Goal: Task Accomplishment & Management: Use online tool/utility

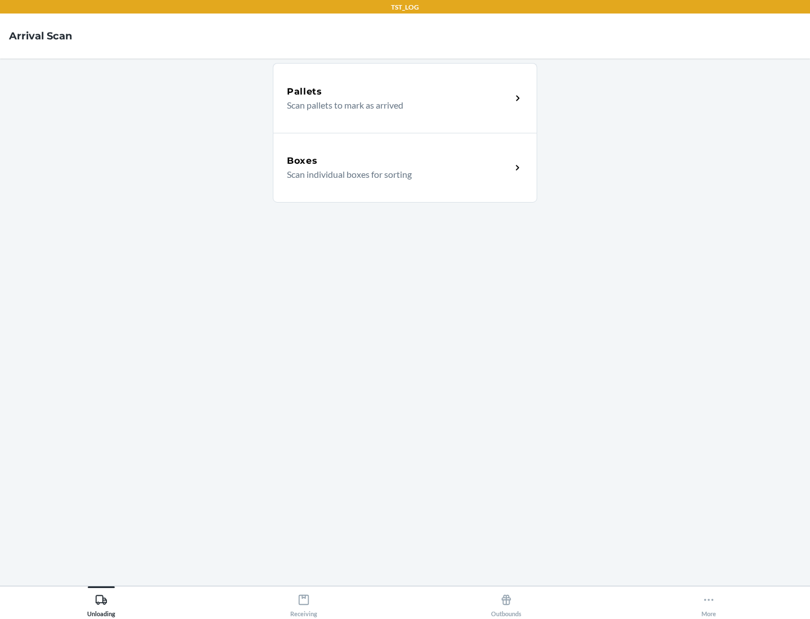
click at [399, 161] on div "Boxes" at bounding box center [399, 161] width 224 height 14
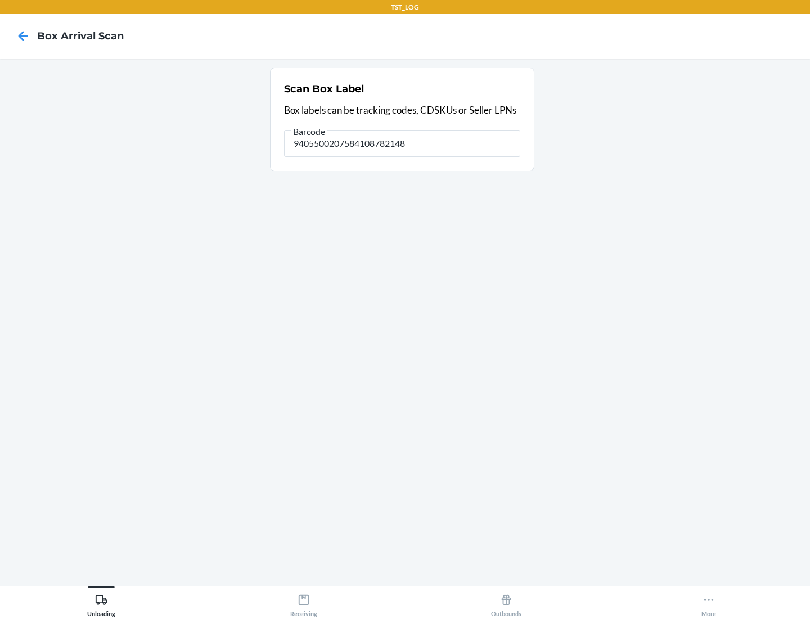
type input "9405500207584108782148"
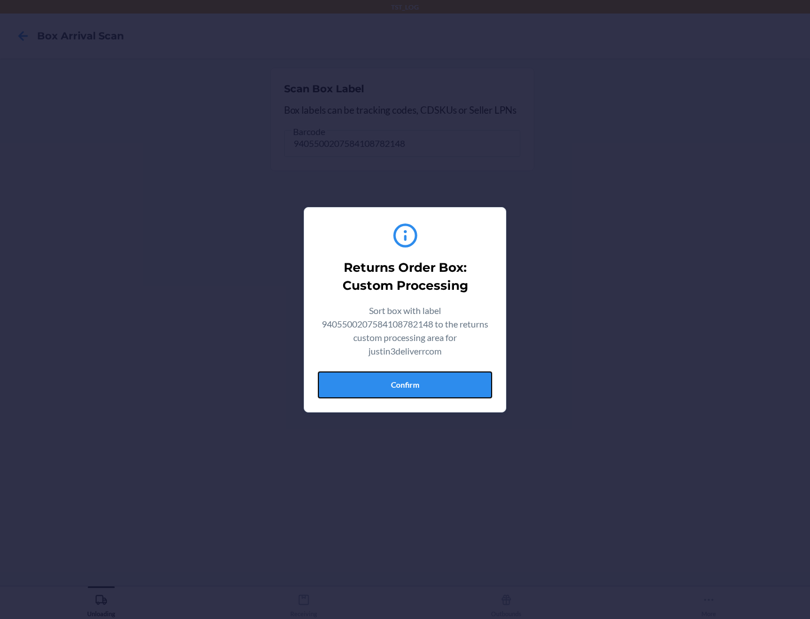
click at [405, 384] on button "Confirm" at bounding box center [405, 384] width 174 height 27
